Goal: Find specific page/section: Find specific page/section

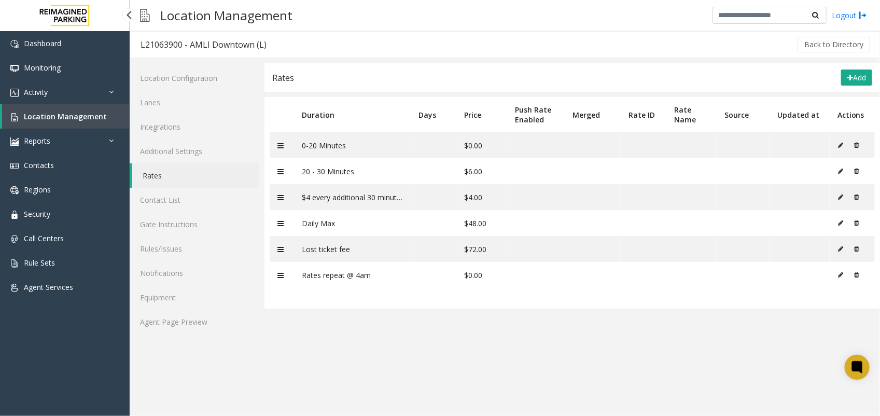
click at [78, 108] on link "Location Management" at bounding box center [66, 116] width 128 height 24
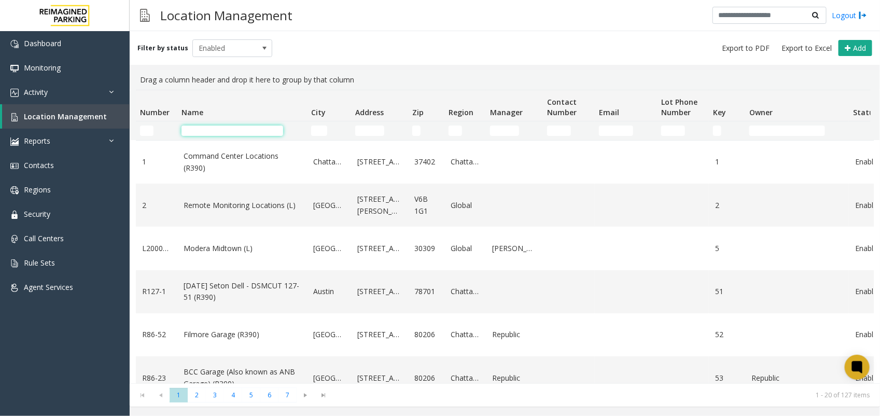
click at [210, 131] on input "Name Filter" at bounding box center [232, 130] width 102 height 10
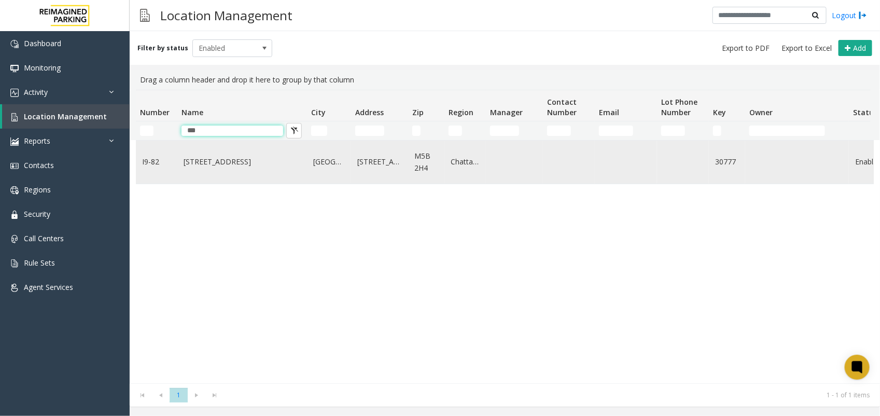
type input "***"
click at [216, 161] on link "[STREET_ADDRESS]" at bounding box center [242, 161] width 117 height 11
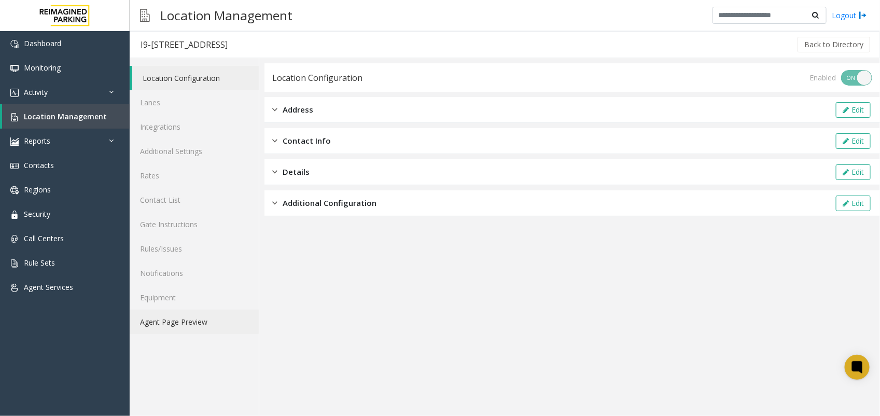
click at [177, 321] on link "Agent Page Preview" at bounding box center [194, 321] width 129 height 24
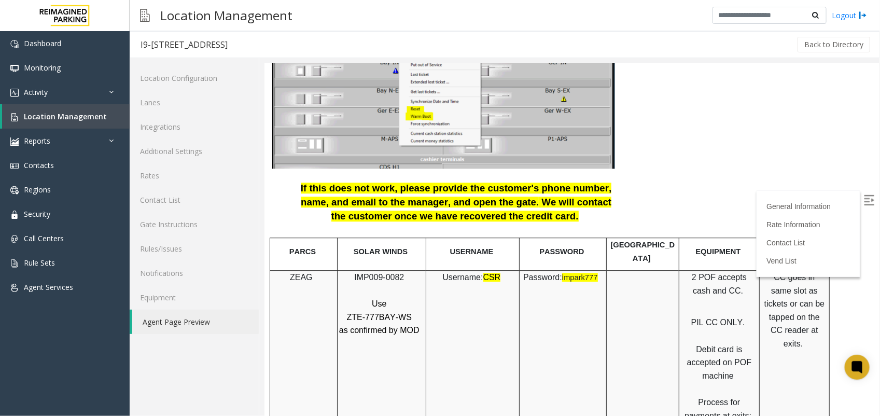
scroll to position [1190, 0]
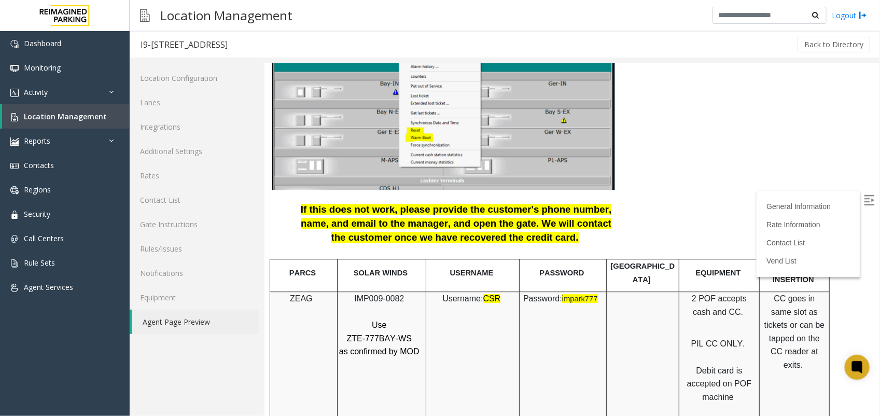
click at [378, 333] on span "ZTE-777BAY-WS" at bounding box center [378, 337] width 65 height 9
copy p "ZTE-777BAY-WS"
click at [398, 318] on p "Use" at bounding box center [379, 324] width 83 height 13
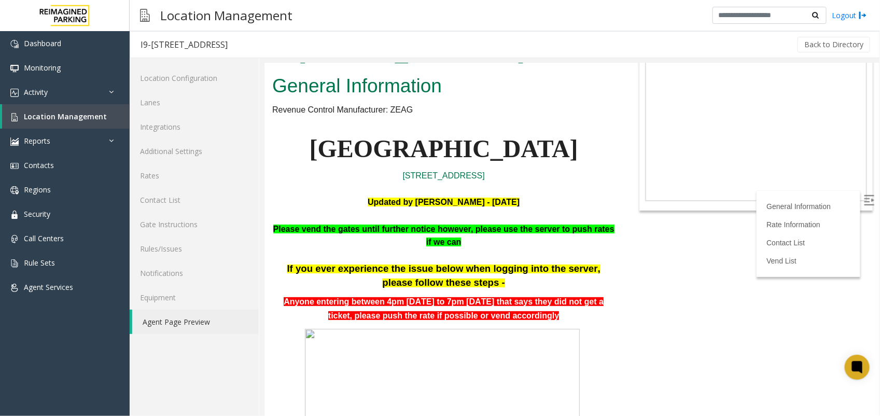
scroll to position [23, 0]
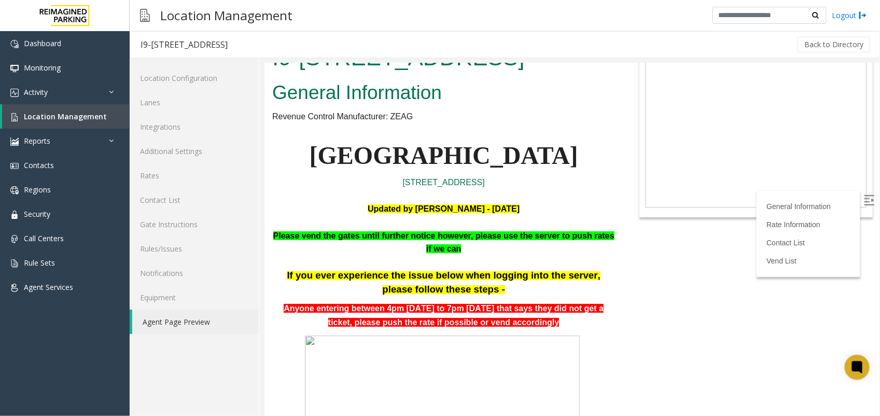
click at [178, 317] on link "Agent Page Preview" at bounding box center [195, 321] width 126 height 24
click at [84, 107] on link "Location Management" at bounding box center [66, 116] width 128 height 24
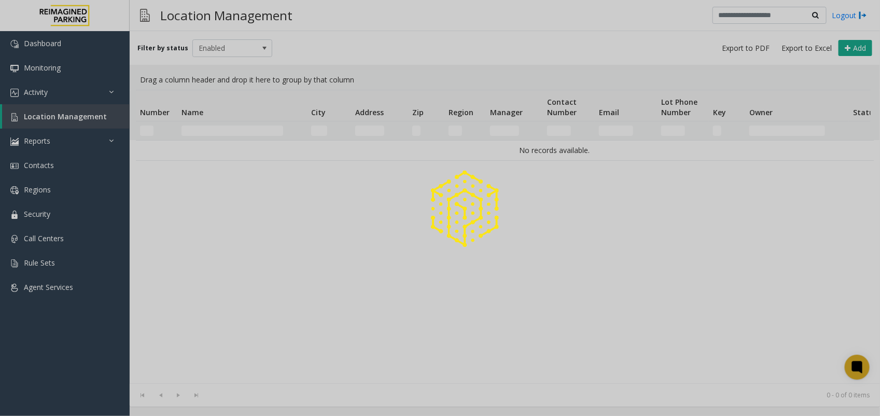
click at [247, 131] on div at bounding box center [440, 208] width 880 height 416
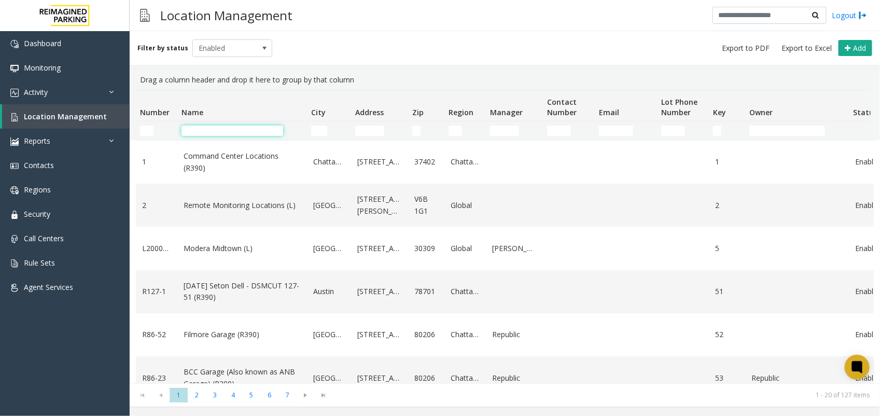
click at [247, 131] on input "Name Filter" at bounding box center [232, 130] width 102 height 10
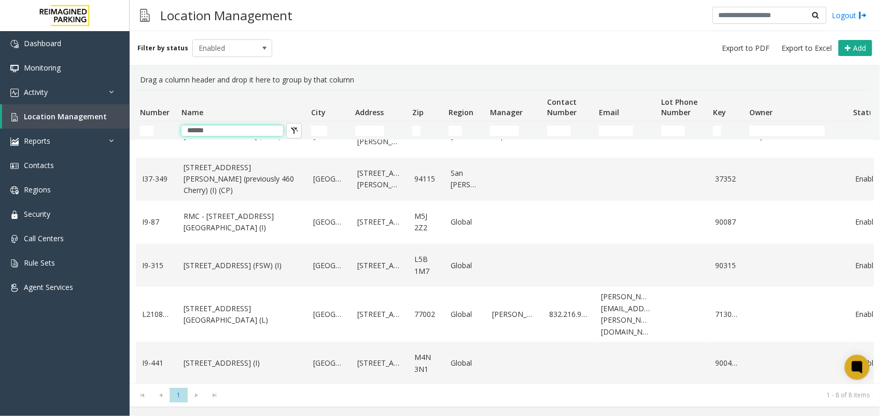
scroll to position [124, 0]
click at [261, 44] on span at bounding box center [264, 48] width 8 height 8
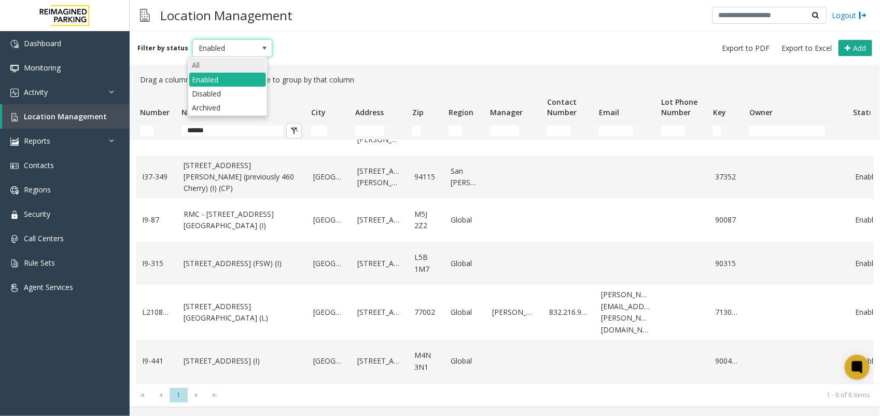
click at [222, 64] on li "All" at bounding box center [227, 65] width 77 height 14
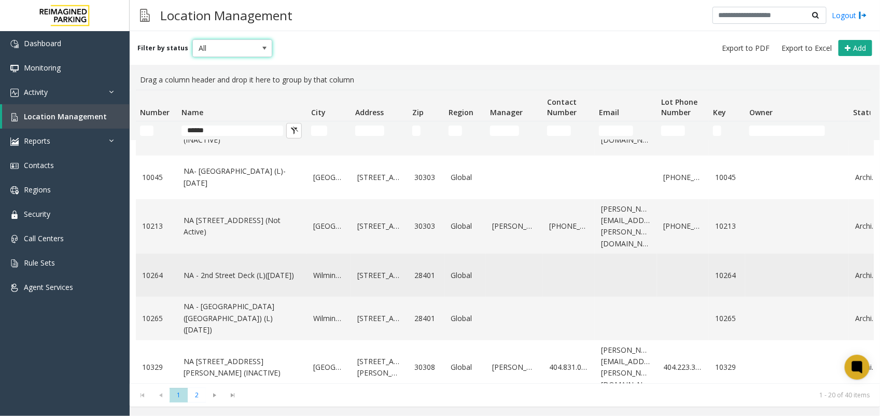
scroll to position [189, 0]
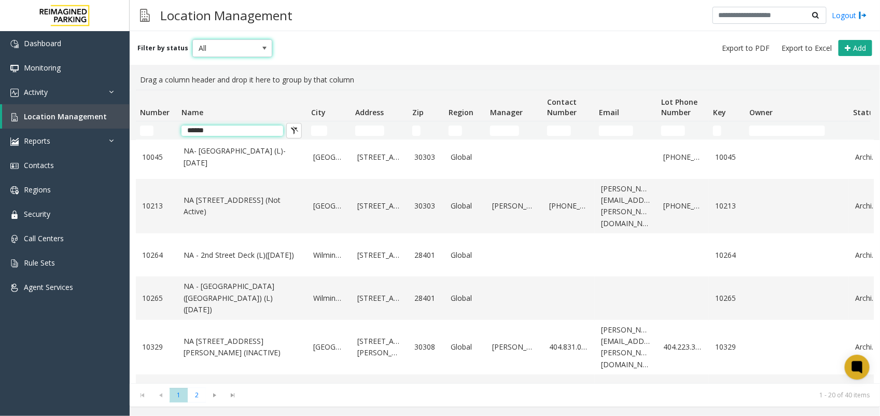
click at [239, 131] on input "******" at bounding box center [232, 130] width 102 height 10
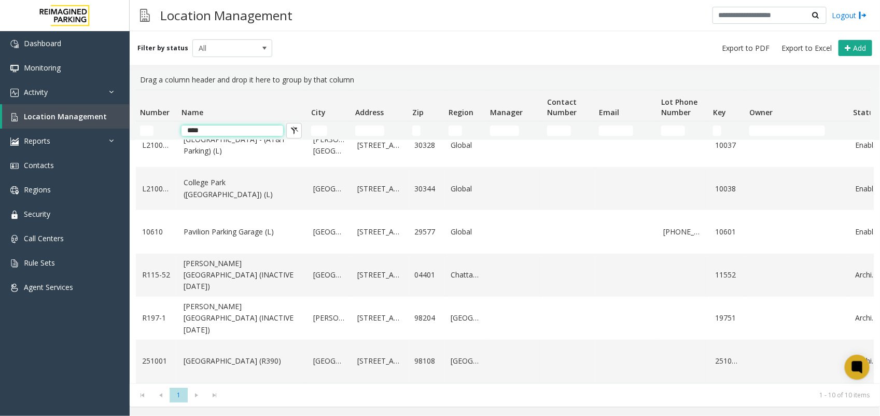
type input "****"
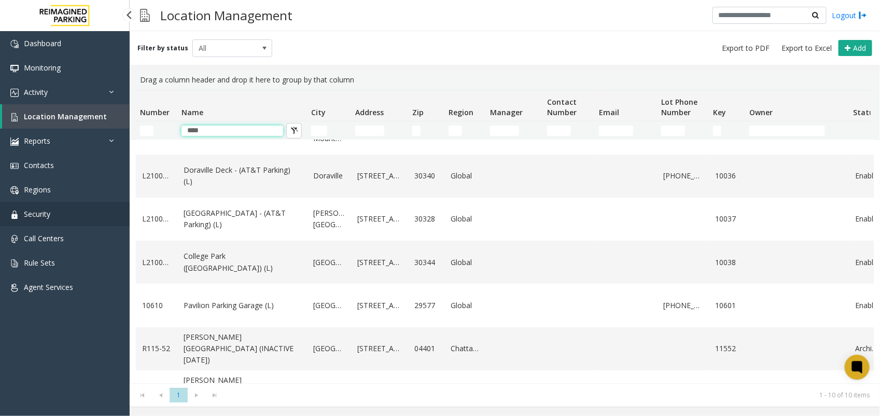
scroll to position [16, 0]
